Goal: Entertainment & Leisure: Consume media (video, audio)

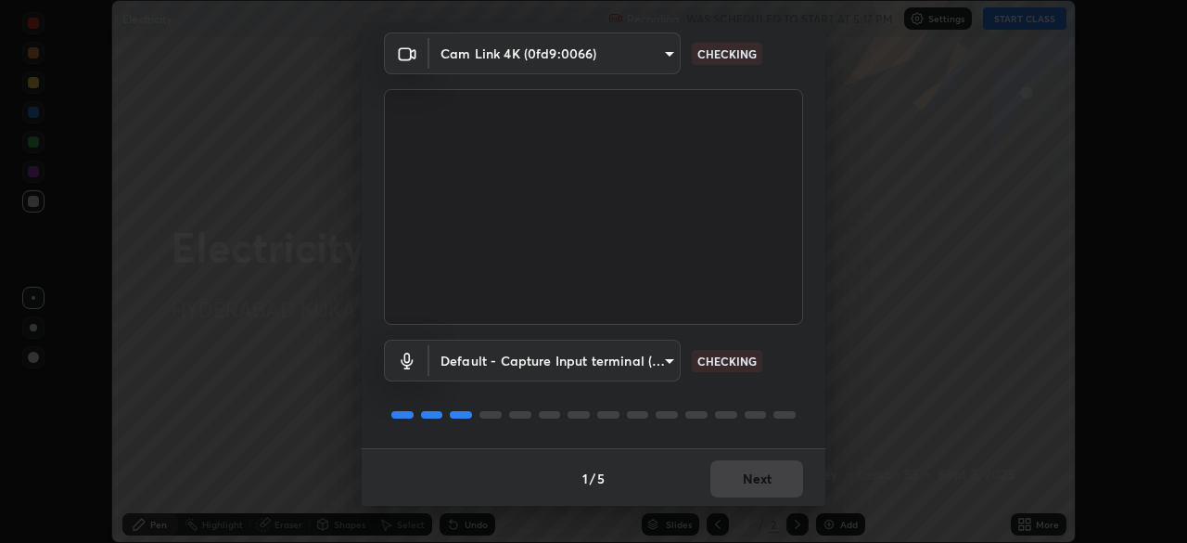
scroll to position [66, 0]
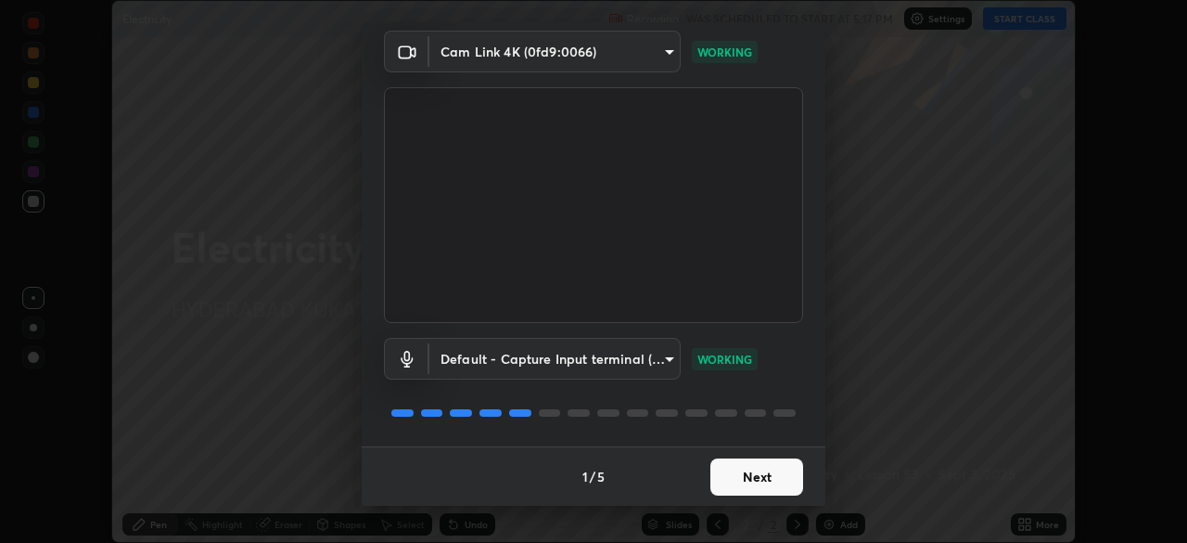
click at [758, 485] on button "Next" at bounding box center [756, 476] width 93 height 37
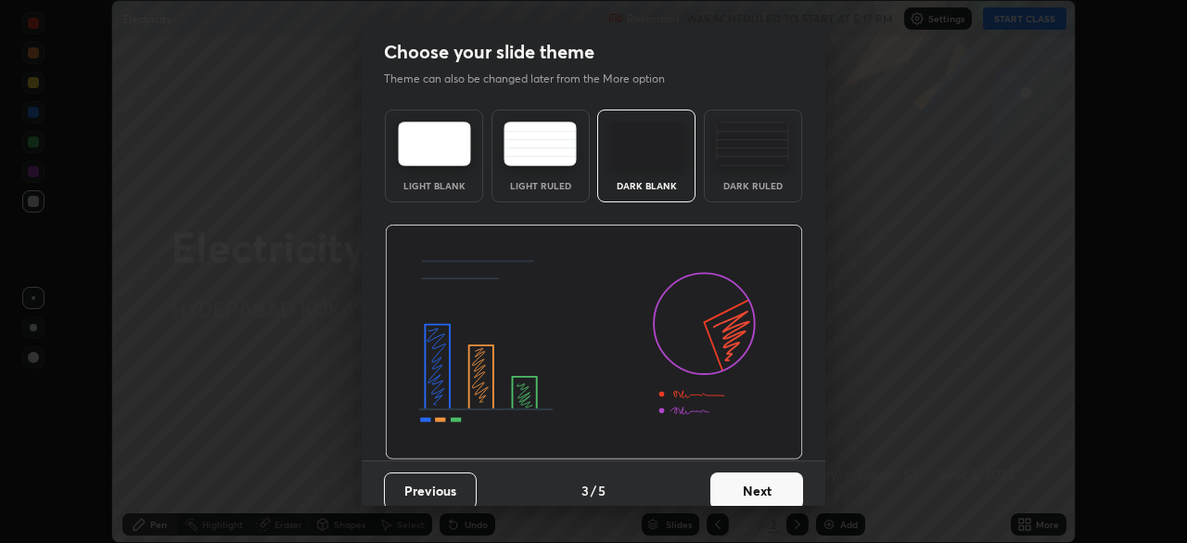
click at [760, 486] on button "Next" at bounding box center [756, 490] width 93 height 37
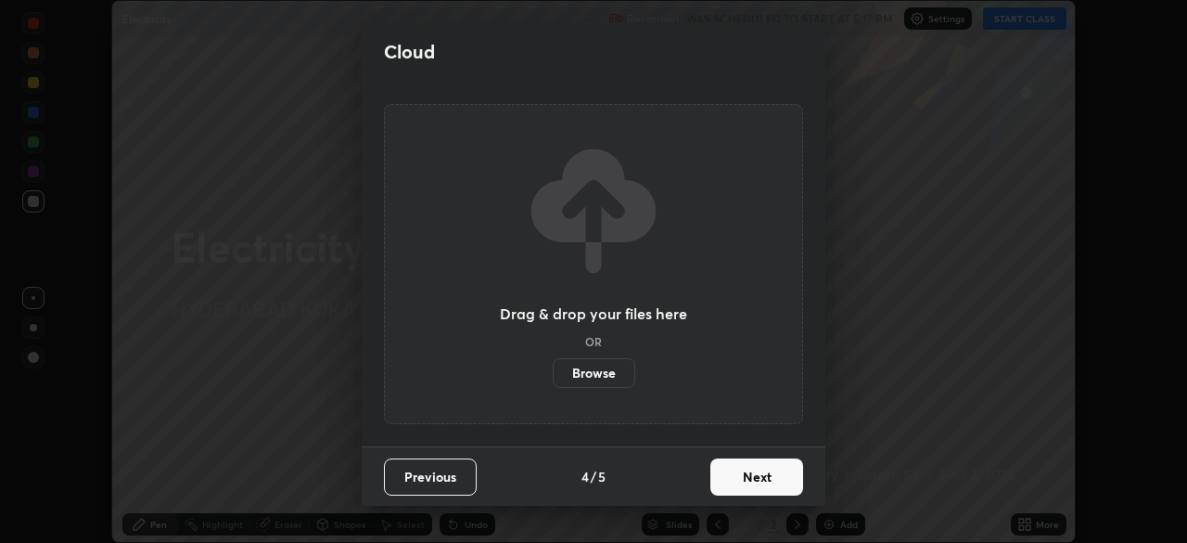
click at [760, 482] on button "Next" at bounding box center [756, 476] width 93 height 37
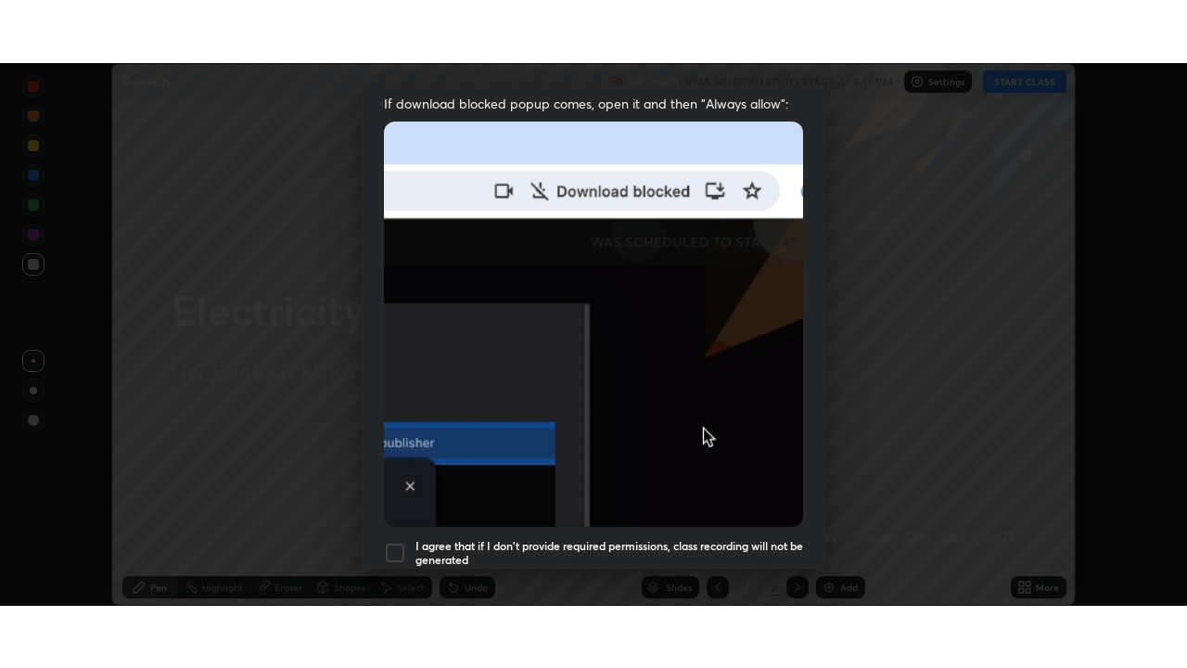
scroll to position [444, 0]
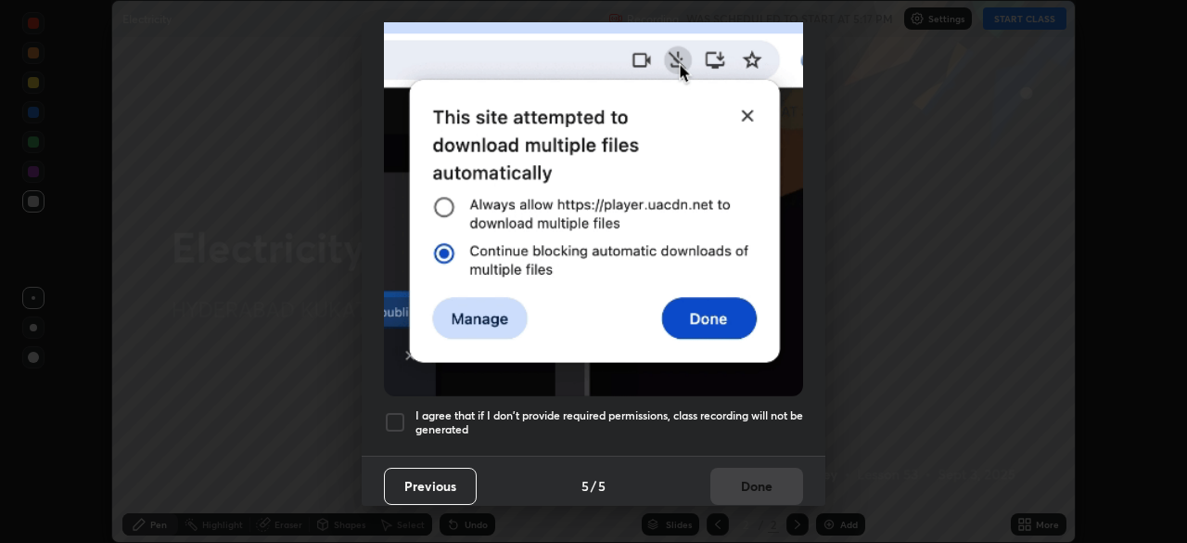
click at [406, 411] on div "I agree that if I don't provide required permissions, class recording will not …" at bounding box center [593, 422] width 419 height 22
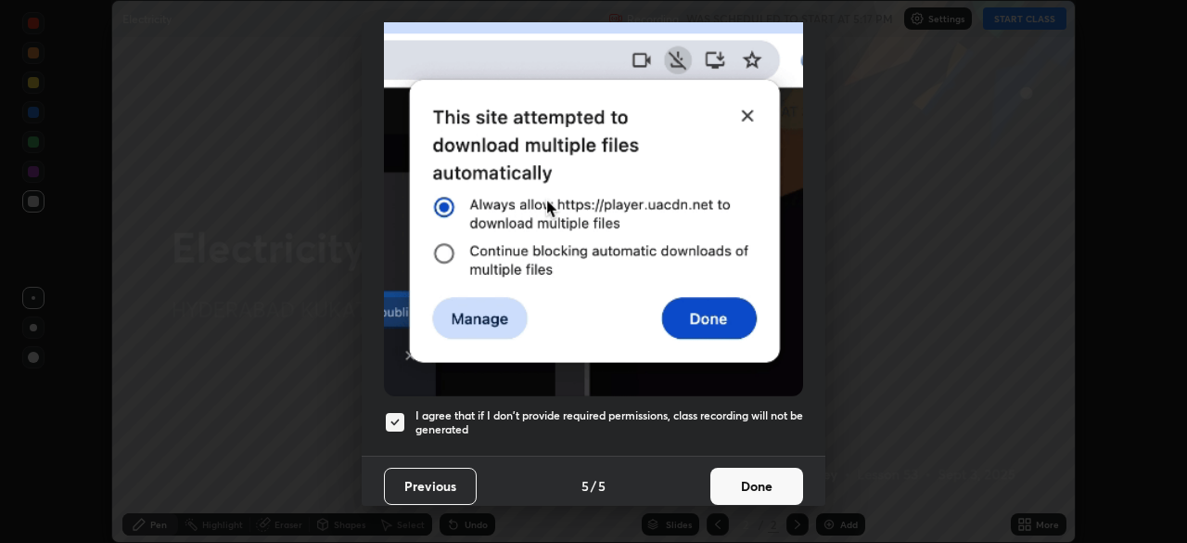
click at [729, 472] on button "Done" at bounding box center [756, 485] width 93 height 37
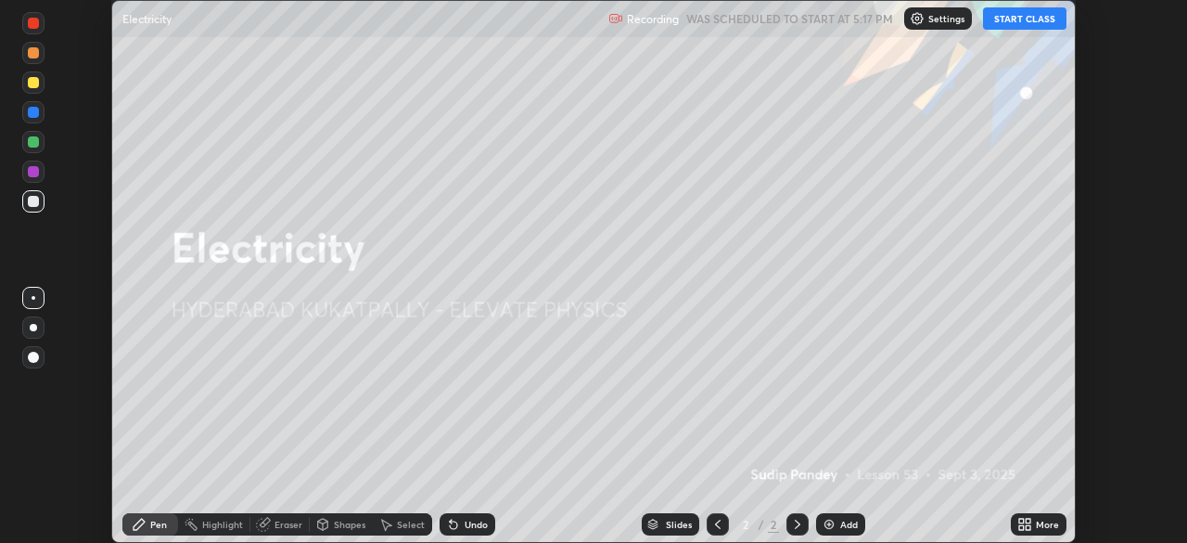
click at [1005, 25] on button "START CLASS" at bounding box center [1024, 18] width 83 height 22
click at [1046, 524] on div "More" at bounding box center [1047, 523] width 23 height 9
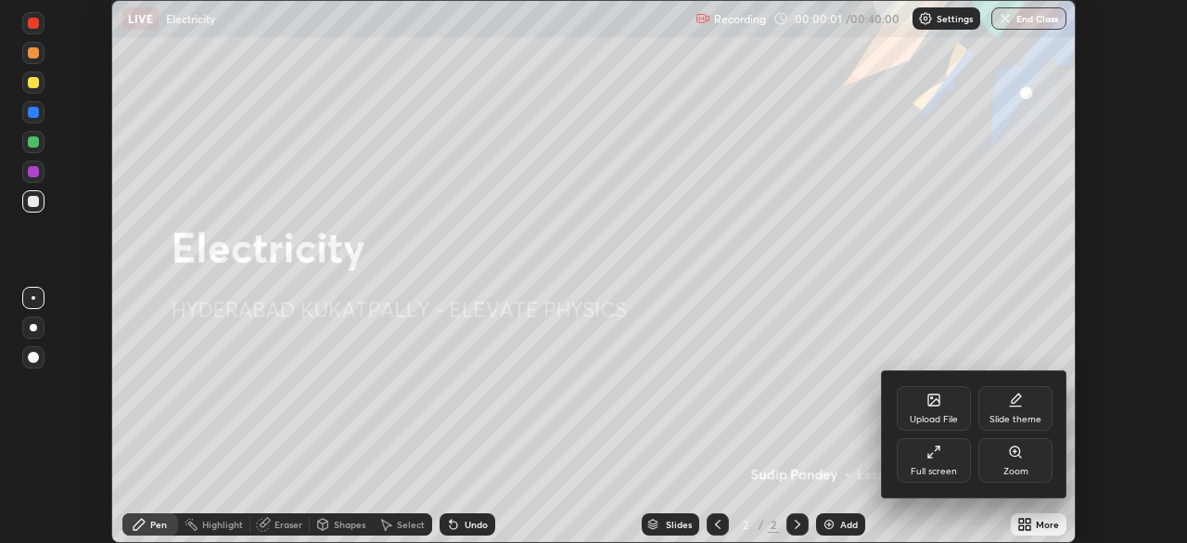
click at [936, 455] on icon at bounding box center [934, 451] width 15 height 15
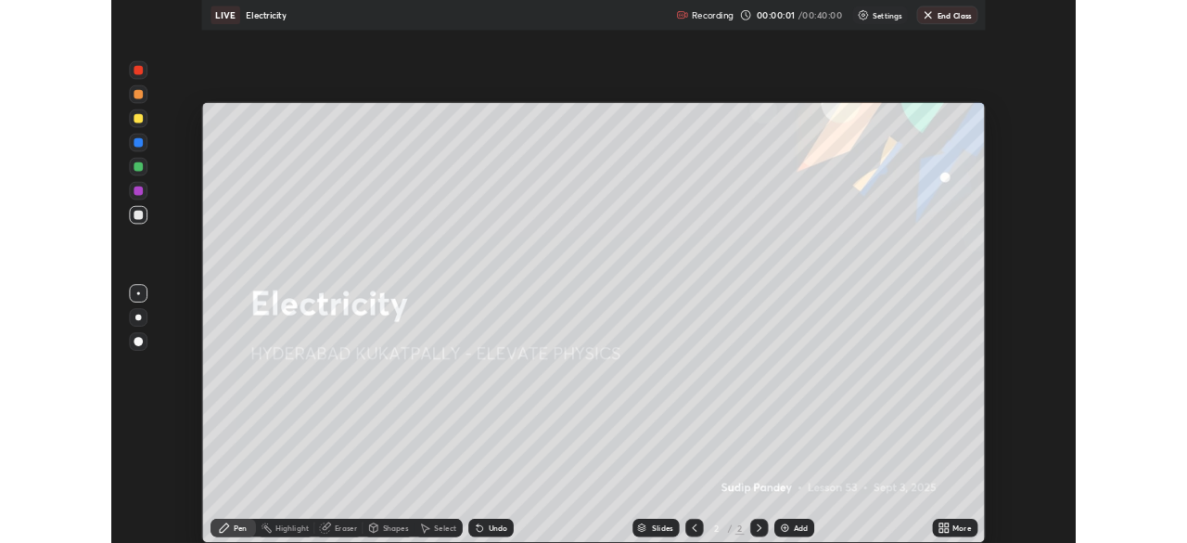
scroll to position [668, 1187]
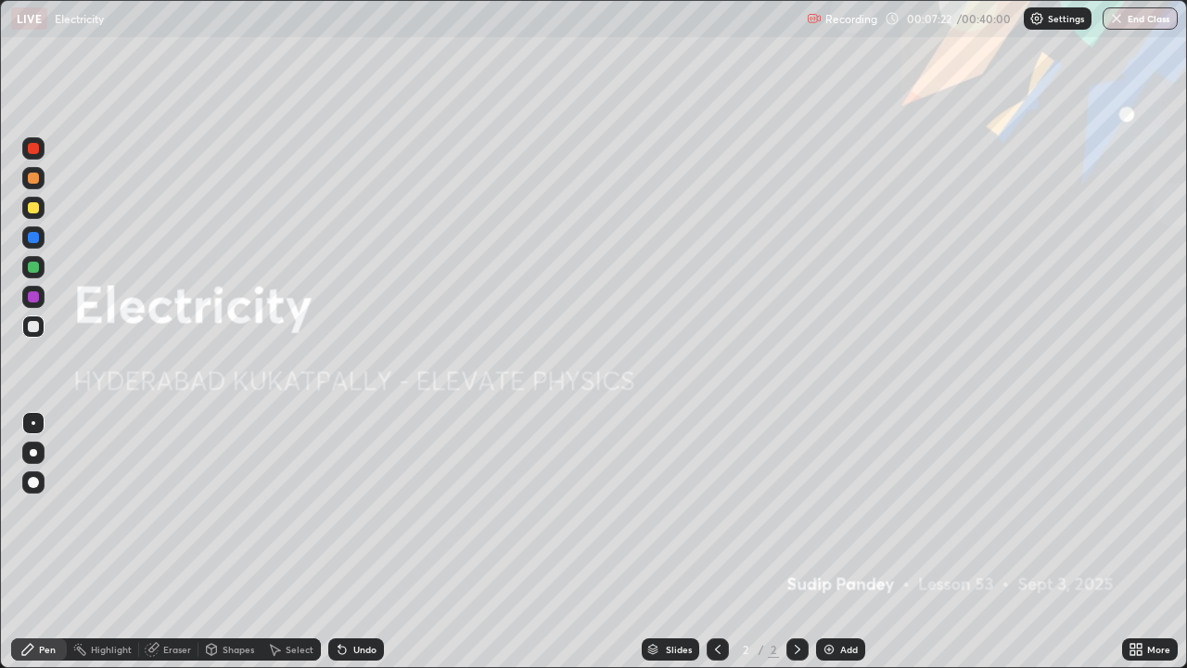
click at [832, 542] on img at bounding box center [829, 649] width 15 height 15
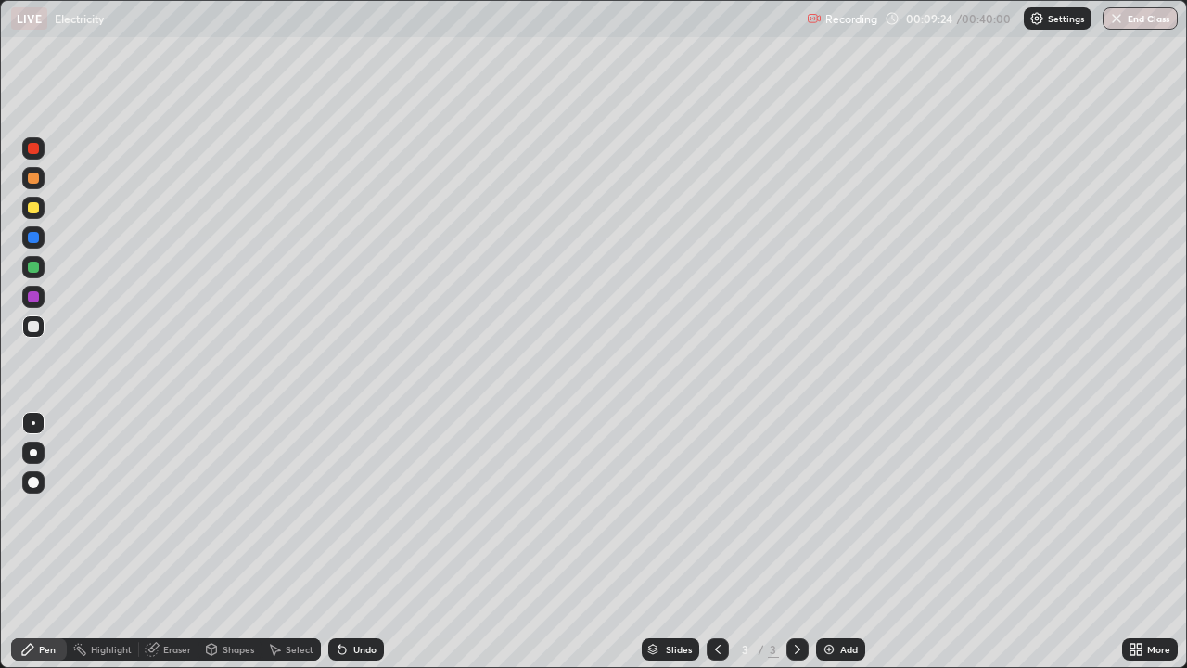
click at [344, 542] on icon at bounding box center [342, 649] width 15 height 15
click at [354, 542] on div "Undo" at bounding box center [364, 649] width 23 height 9
click at [353, 542] on div "Undo" at bounding box center [364, 649] width 23 height 9
click at [349, 542] on div "Undo" at bounding box center [356, 649] width 56 height 22
click at [822, 542] on img at bounding box center [829, 649] width 15 height 15
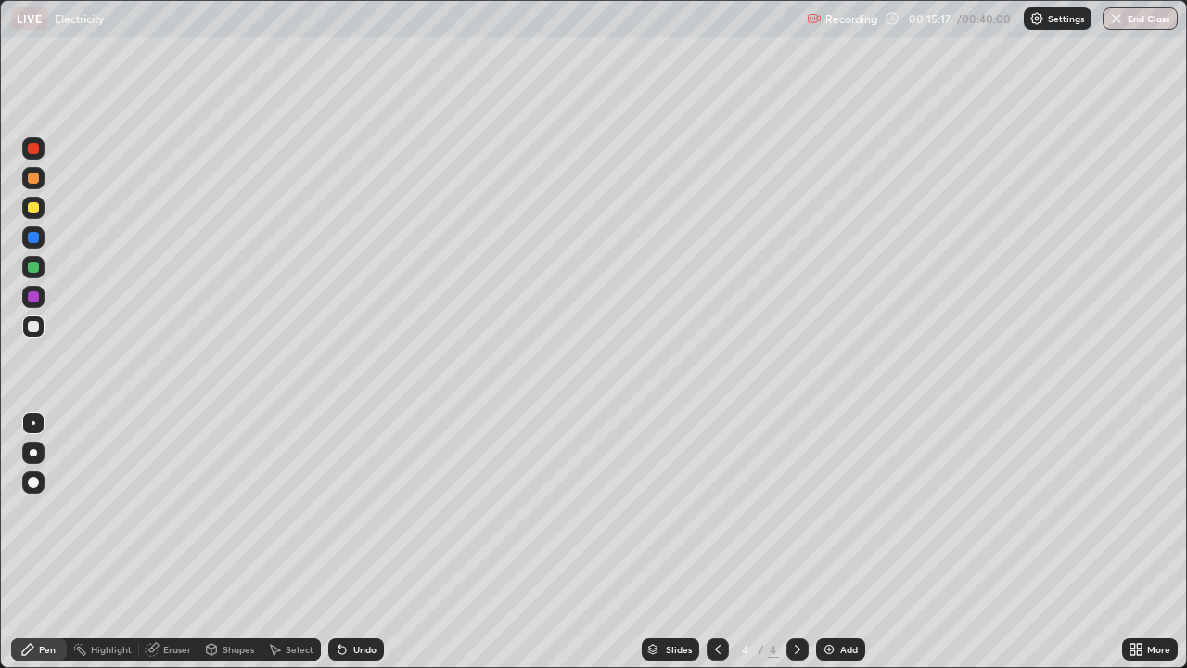
click at [829, 542] on img at bounding box center [829, 649] width 15 height 15
click at [363, 542] on div "Undo" at bounding box center [356, 649] width 56 height 22
click at [360, 542] on div "Undo" at bounding box center [356, 649] width 56 height 22
click at [358, 542] on div "Undo" at bounding box center [364, 649] width 23 height 9
click at [816, 542] on div "Add" at bounding box center [840, 649] width 49 height 22
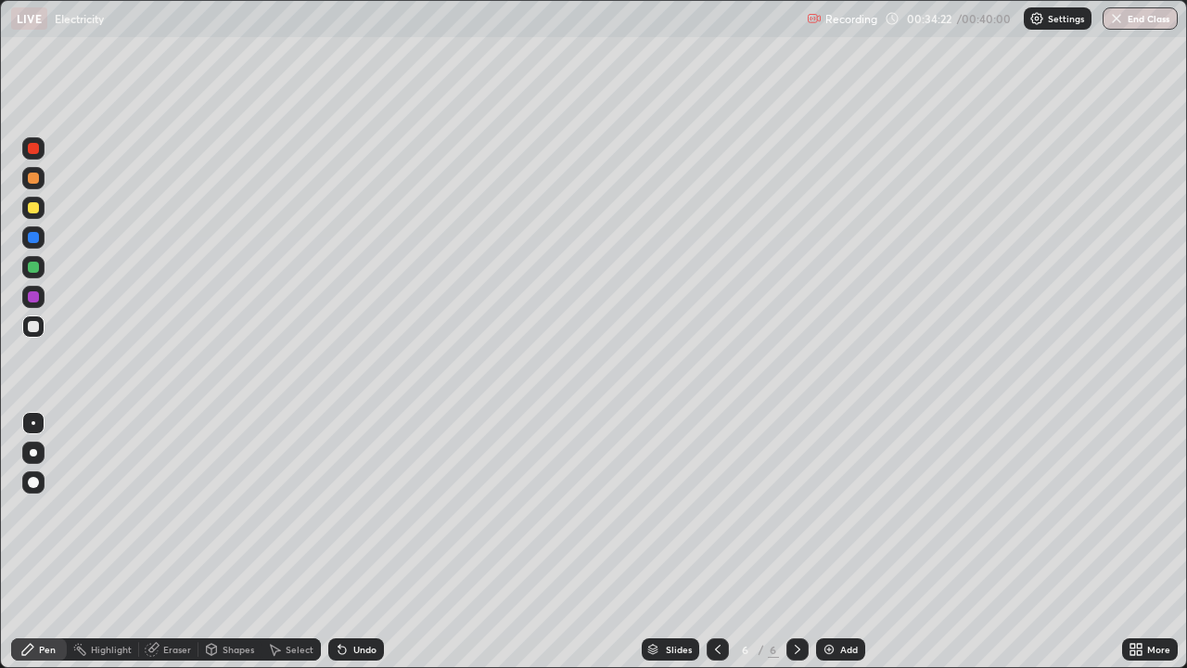
click at [832, 542] on img at bounding box center [829, 649] width 15 height 15
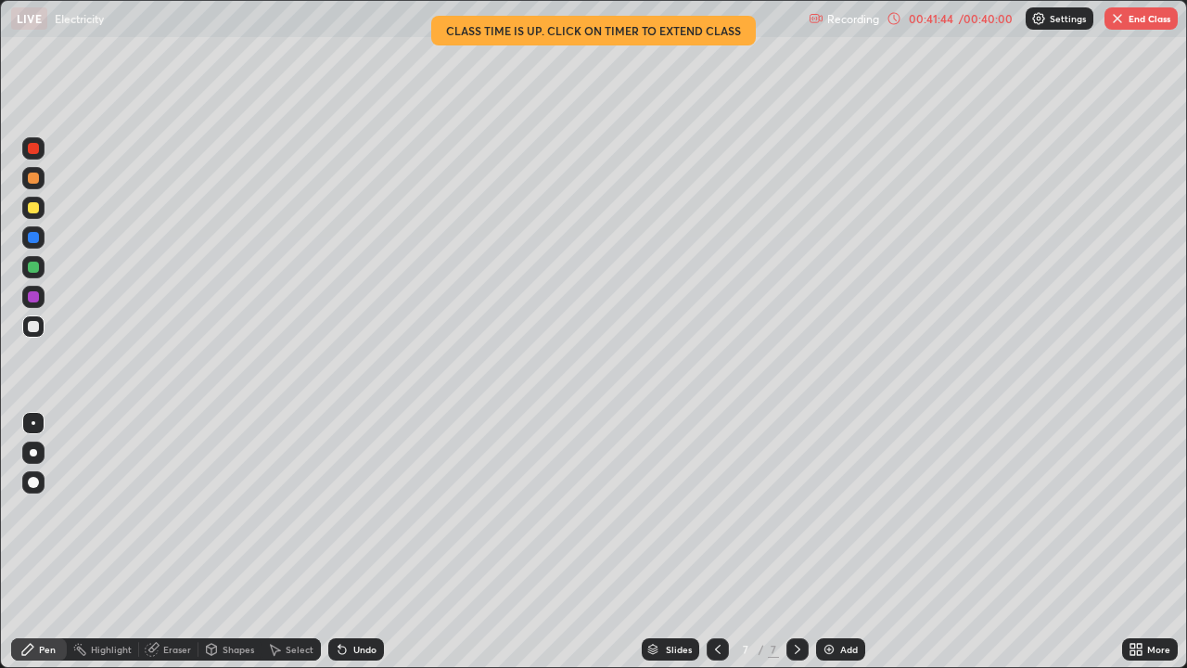
click at [1135, 24] on button "End Class" at bounding box center [1141, 18] width 73 height 22
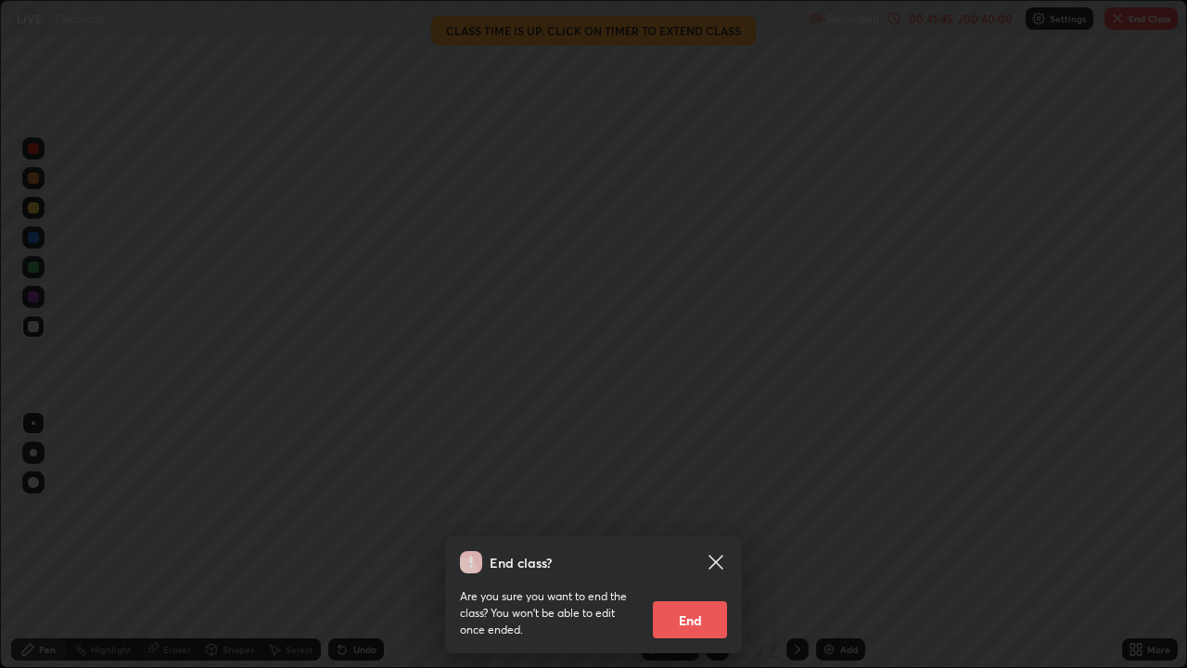
click at [697, 542] on button "End" at bounding box center [690, 619] width 74 height 37
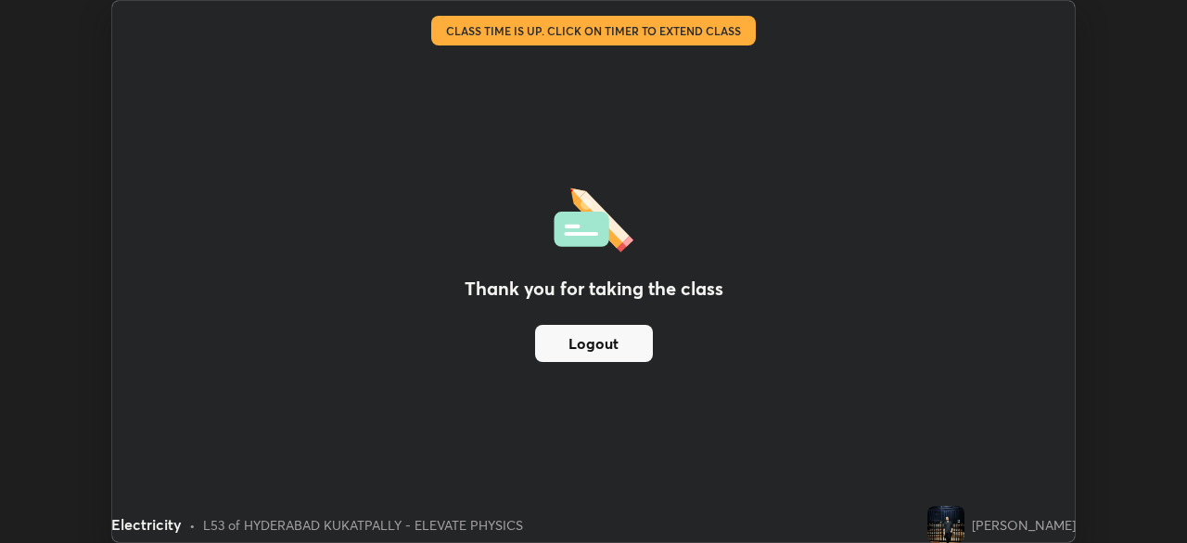
scroll to position [92207, 91563]
